Goal: Task Accomplishment & Management: Complete application form

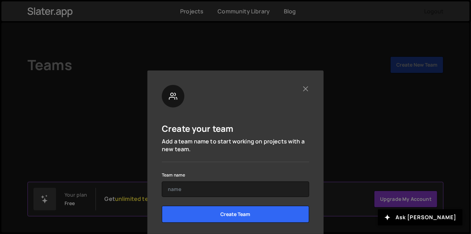
click at [259, 197] on form "Team name Create Team" at bounding box center [235, 198] width 147 height 57
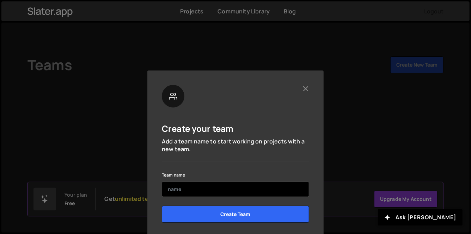
click at [254, 191] on input "text" at bounding box center [235, 188] width 147 height 15
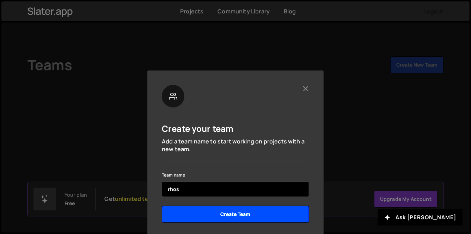
type input "rhos"
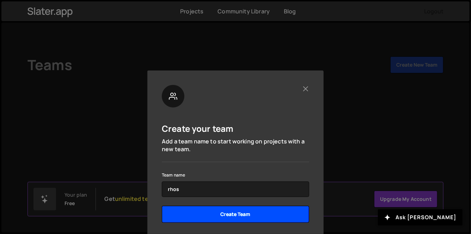
click at [246, 221] on input "Create Team" at bounding box center [235, 214] width 147 height 17
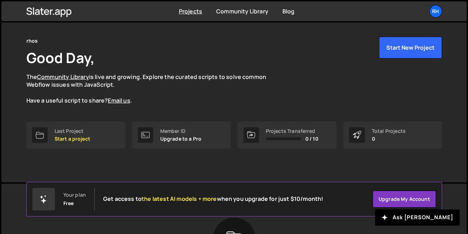
scroll to position [144, 0]
